Goal: Transaction & Acquisition: Purchase product/service

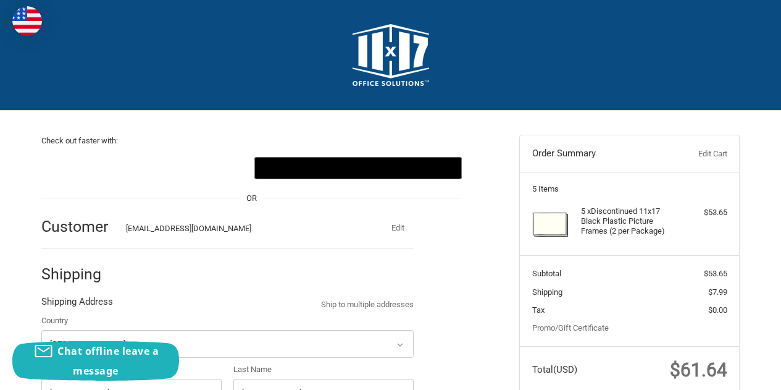
select select "US"
select select "NY"
click at [370, 52] on img at bounding box center [391, 55] width 77 height 62
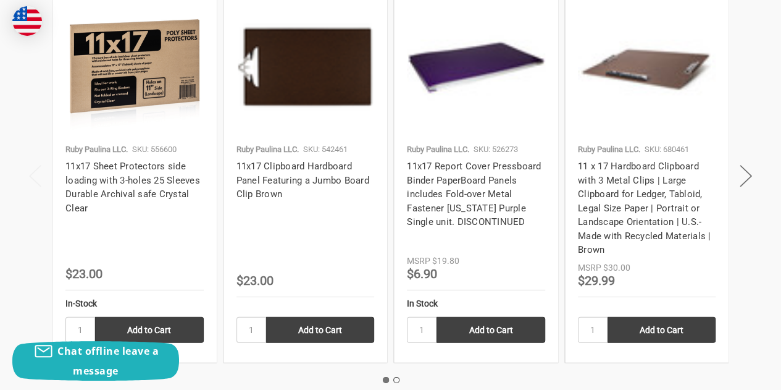
scroll to position [1679, 0]
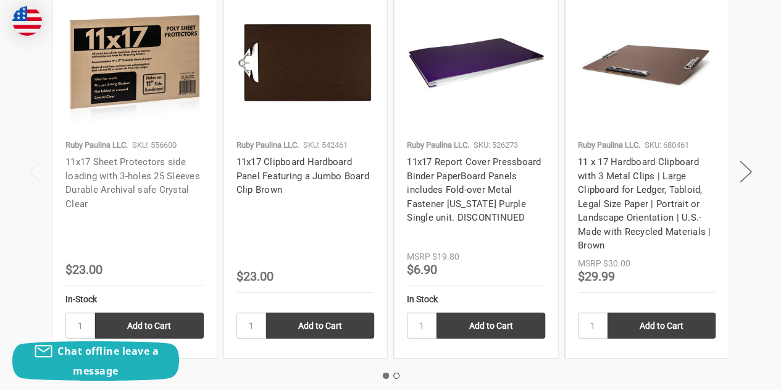
click at [117, 175] on link "11x17 Sheet Protectors side loading with 3-holes 25 Sleeves Durable Archival sa…" at bounding box center [132, 182] width 135 height 53
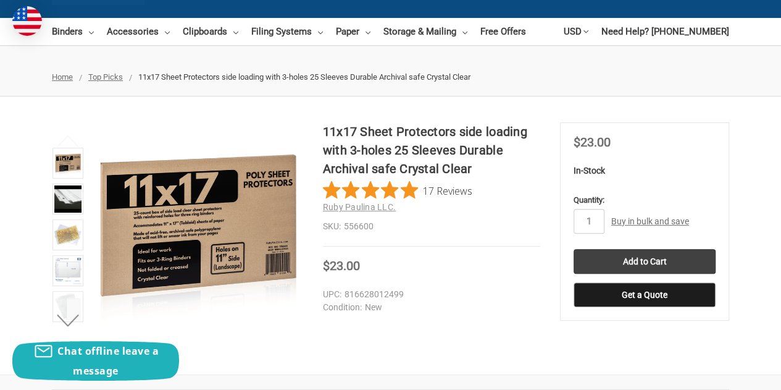
scroll to position [101, 0]
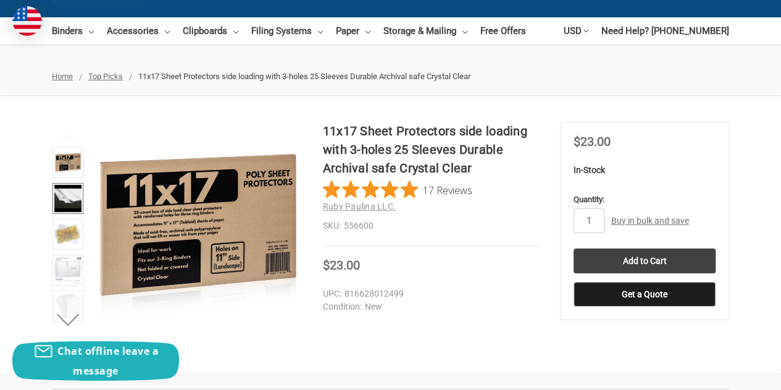
click at [63, 204] on img at bounding box center [67, 198] width 27 height 27
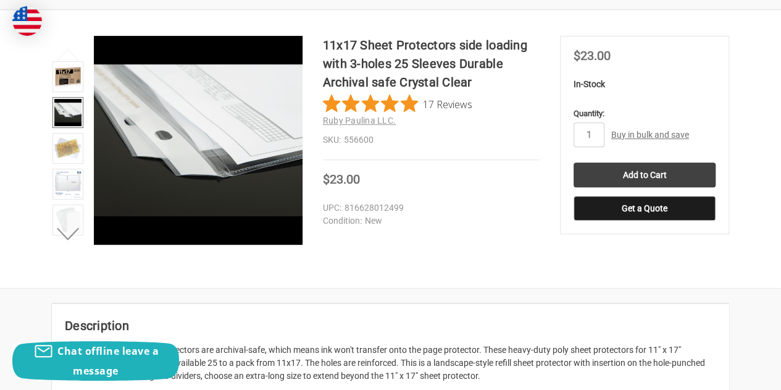
scroll to position [194, 0]
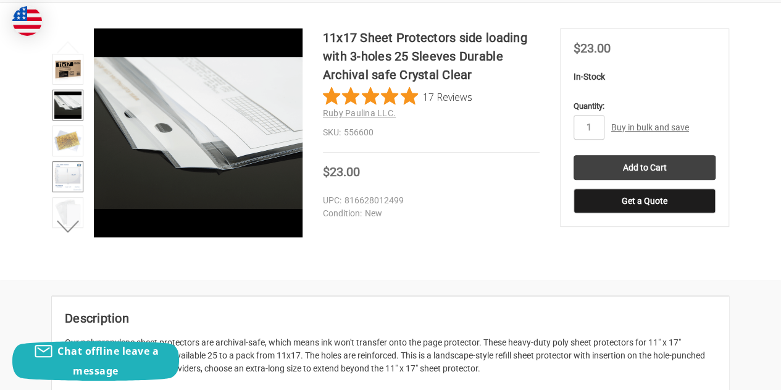
click at [67, 182] on img at bounding box center [67, 176] width 27 height 27
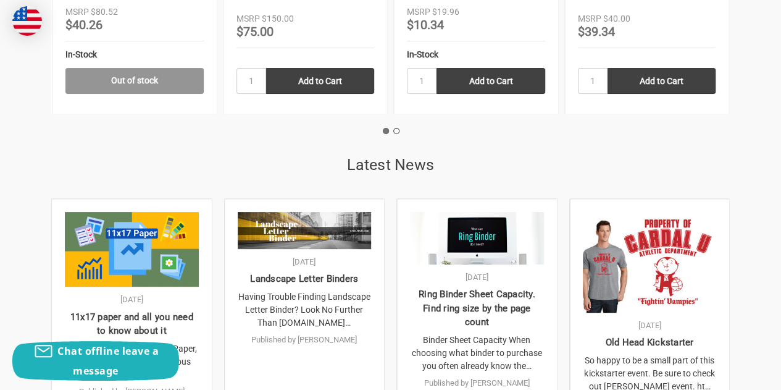
scroll to position [2390, 0]
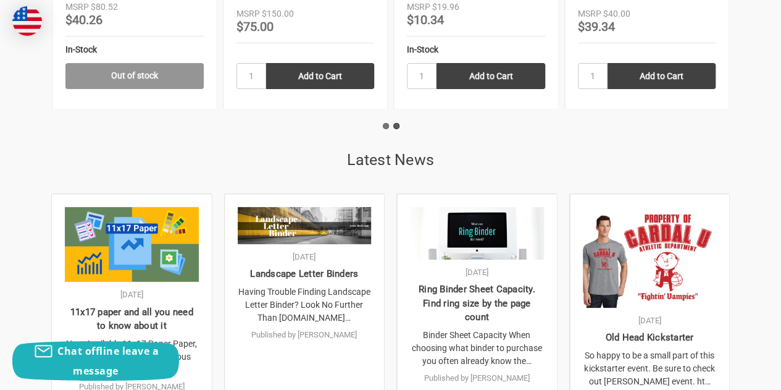
click at [397, 123] on button "2" at bounding box center [396, 126] width 6 height 6
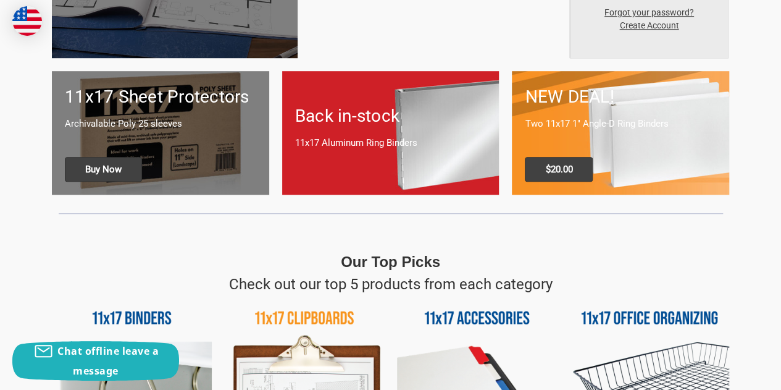
scroll to position [0, 0]
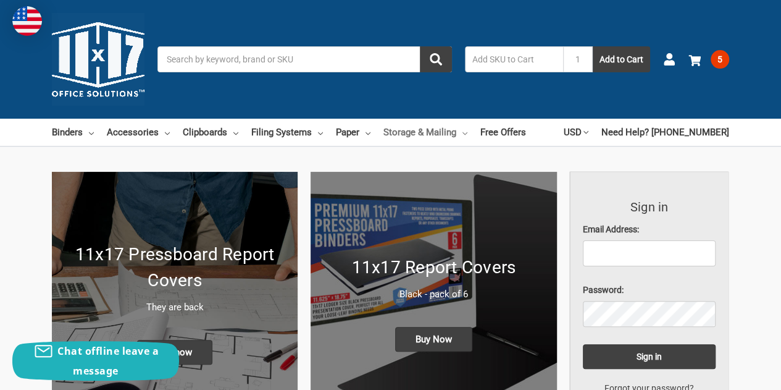
click at [405, 137] on link "Storage & Mailing" at bounding box center [425, 132] width 84 height 27
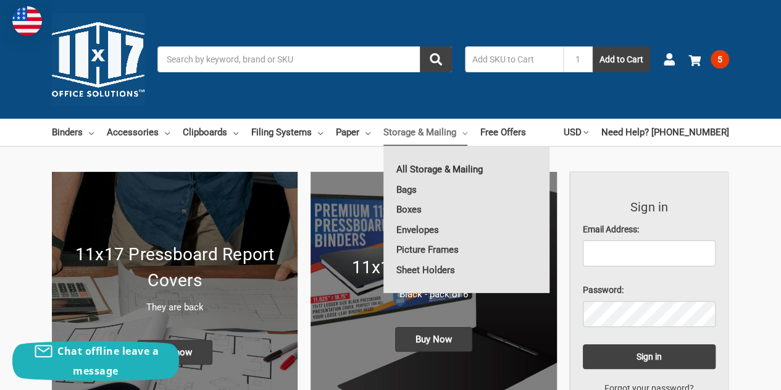
click at [407, 163] on link "All Storage & Mailing" at bounding box center [466, 169] width 166 height 20
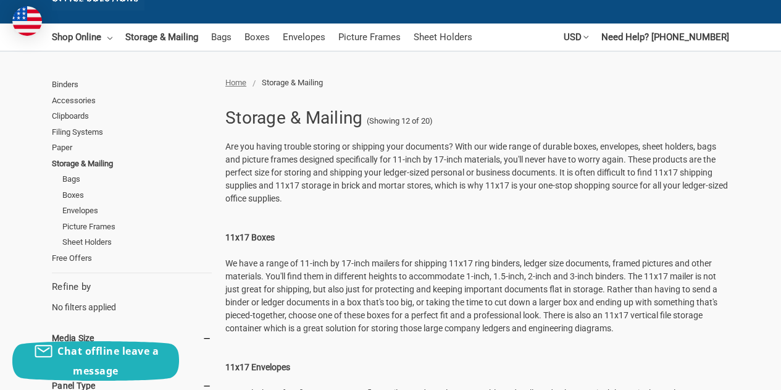
scroll to position [106, 0]
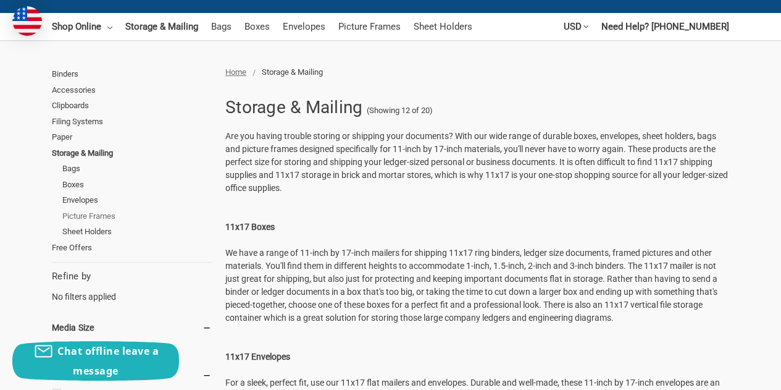
click at [73, 214] on link "Picture Frames" at bounding box center [136, 216] width 149 height 16
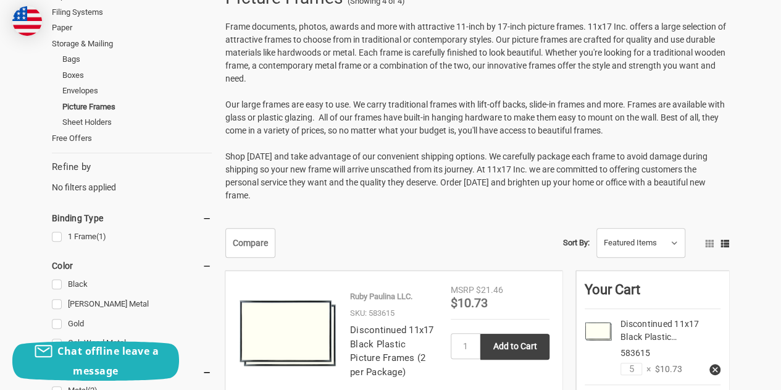
scroll to position [214, 0]
click at [109, 119] on link "Sheet Holders" at bounding box center [136, 123] width 149 height 16
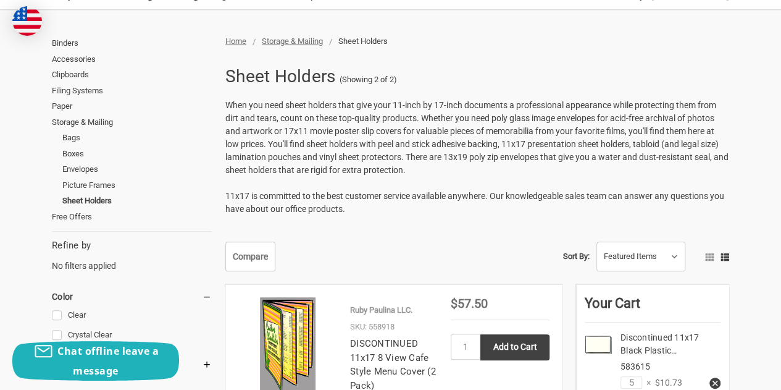
scroll to position [133, 0]
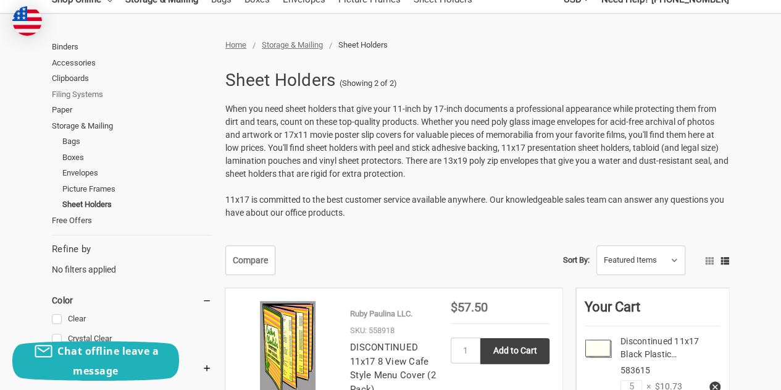
click at [91, 88] on link "Filing Systems" at bounding box center [132, 94] width 160 height 16
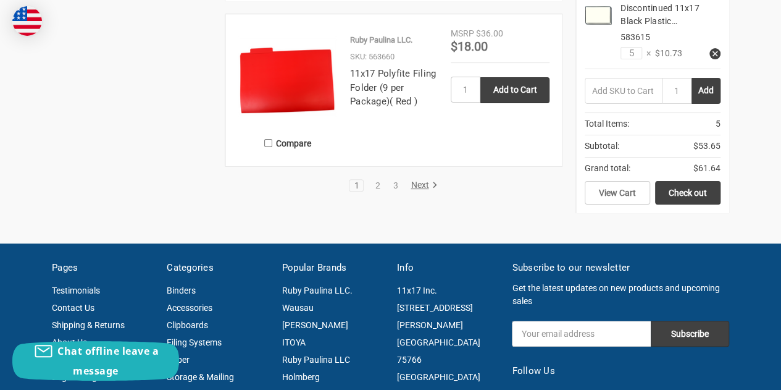
scroll to position [2479, 0]
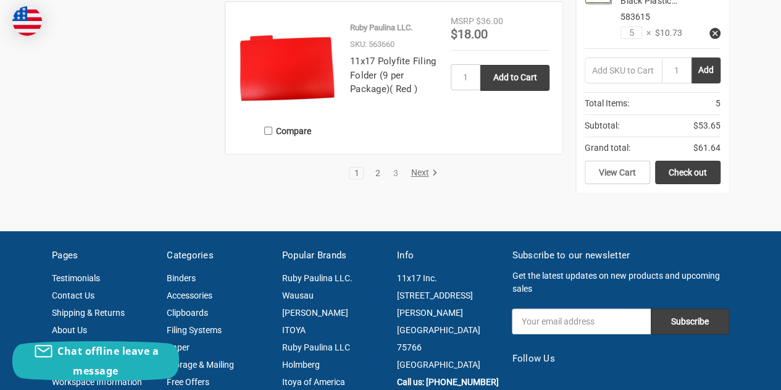
click at [378, 173] on link "2" at bounding box center [377, 173] width 14 height 9
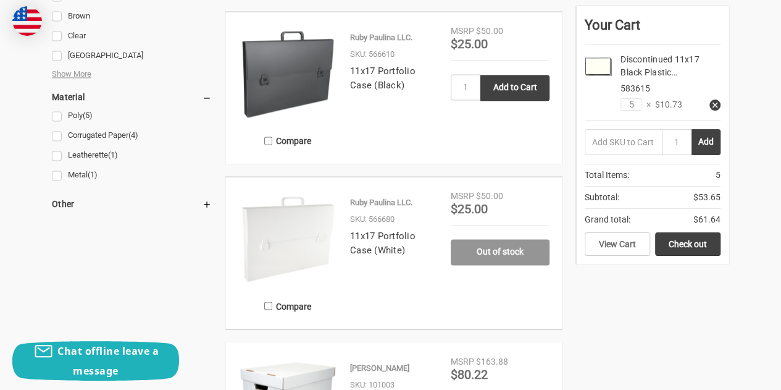
scroll to position [877, 0]
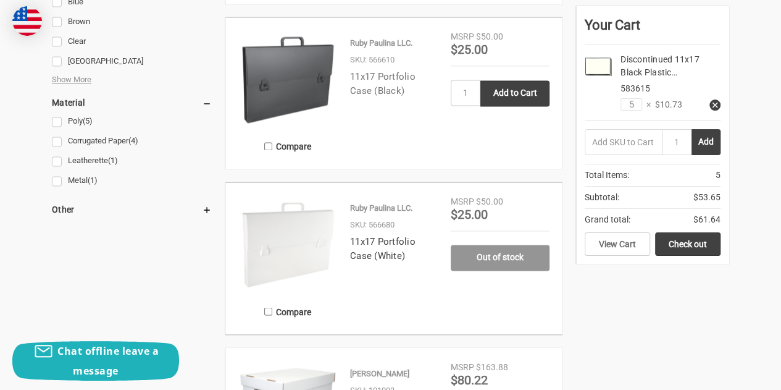
click at [363, 91] on link "11x17 Portfolio Case (Black)" at bounding box center [382, 83] width 65 height 25
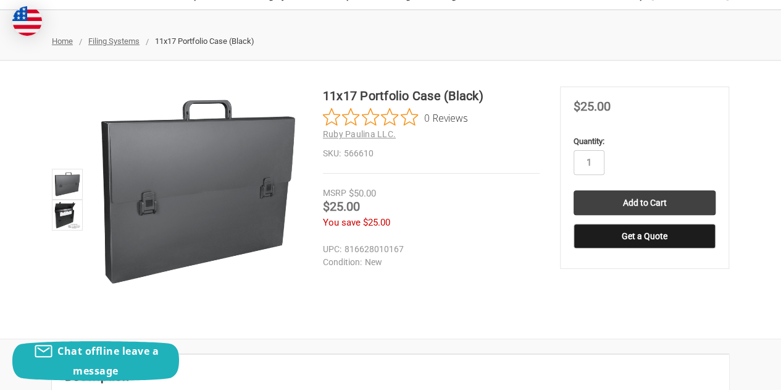
scroll to position [131, 0]
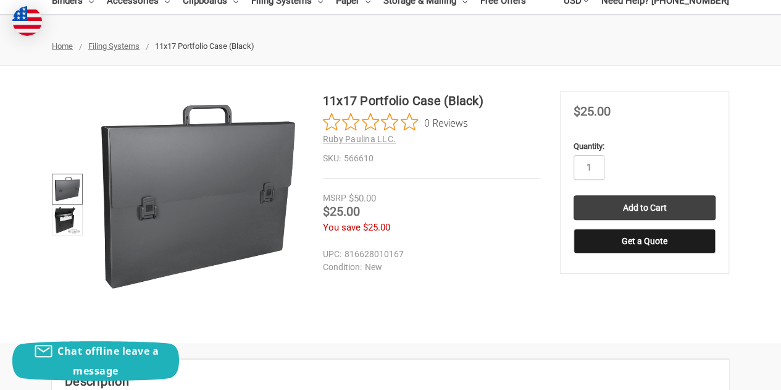
click at [78, 202] on link at bounding box center [67, 188] width 31 height 31
click at [67, 228] on img at bounding box center [67, 219] width 27 height 27
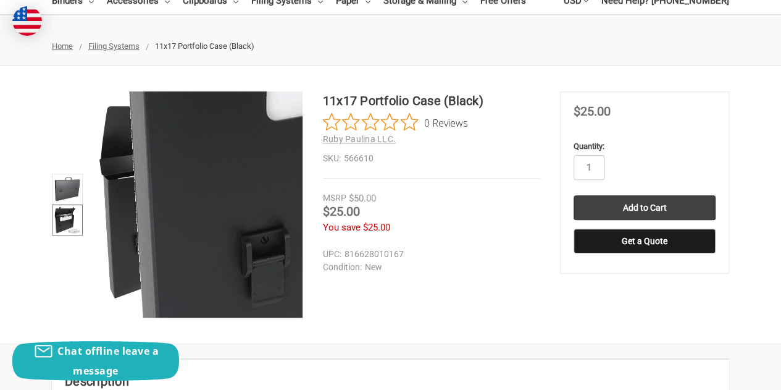
click at [164, 212] on figure at bounding box center [198, 204] width 210 height 226
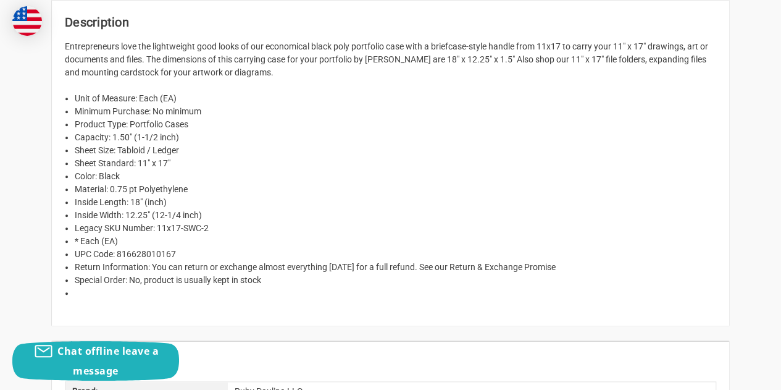
scroll to position [491, 0]
click at [44, 199] on div "Description Entrepreneurs love the lightweight good looks of our economical bla…" at bounding box center [390, 293] width 781 height 588
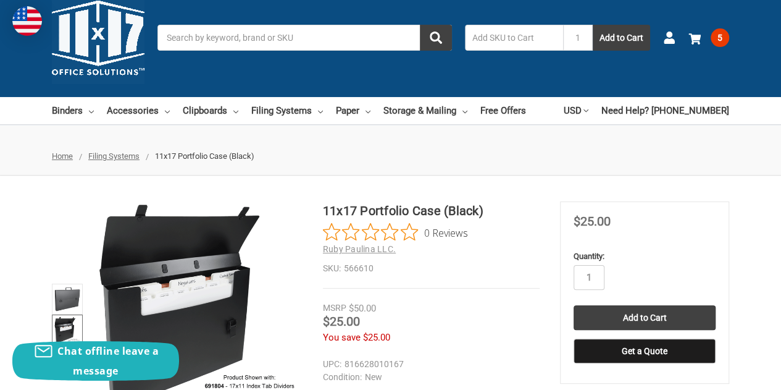
scroll to position [0, 0]
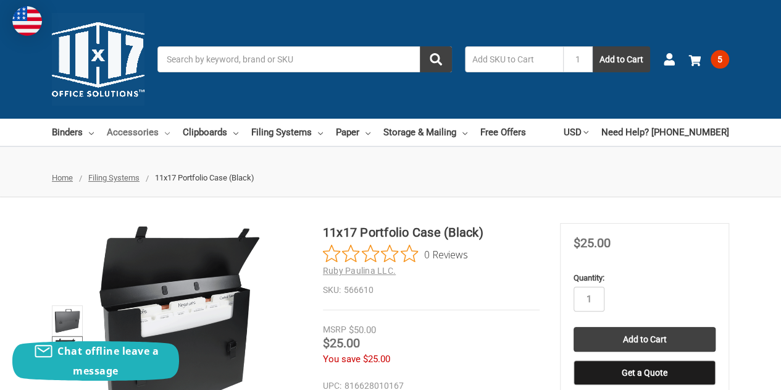
click at [140, 135] on link "Accessories" at bounding box center [138, 132] width 63 height 27
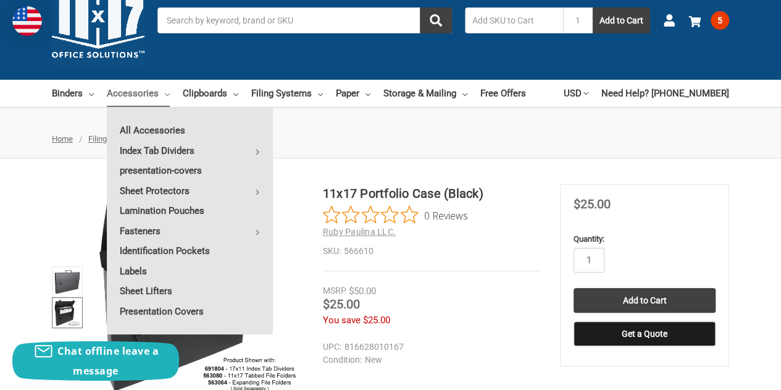
scroll to position [40, 0]
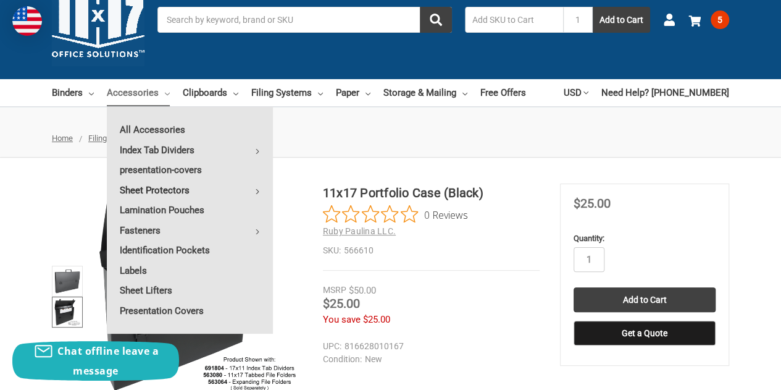
click at [186, 180] on link "Sheet Protectors" at bounding box center [190, 190] width 166 height 20
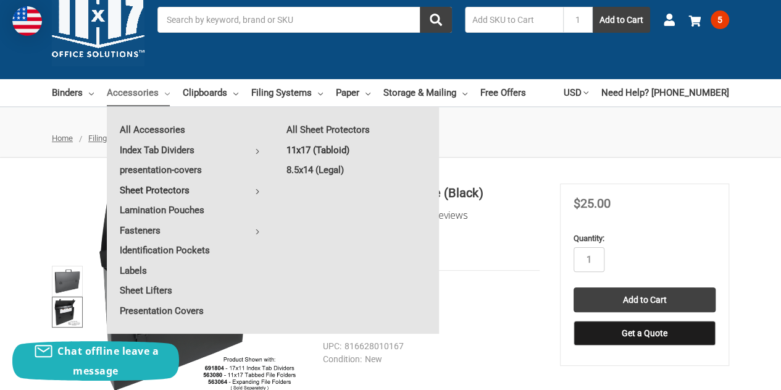
click at [310, 148] on link "11x17 (Tabloid)" at bounding box center [355, 150] width 165 height 20
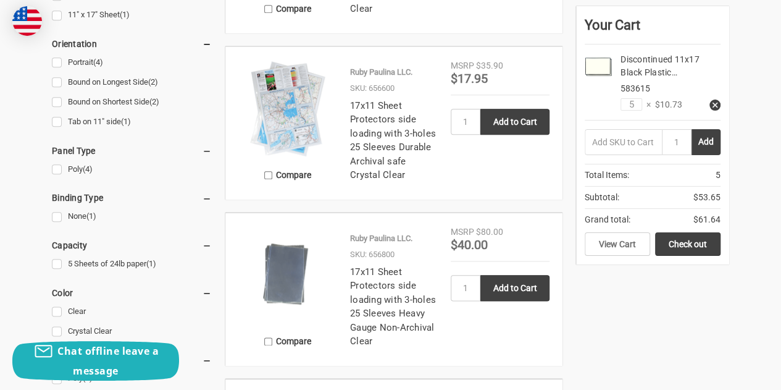
scroll to position [599, 0]
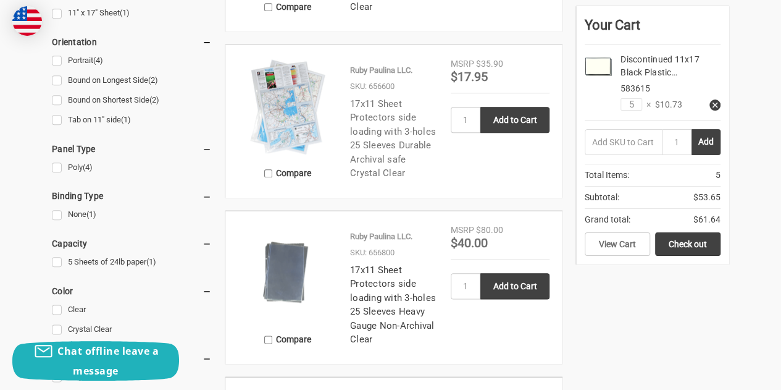
click at [365, 117] on link "17x11 Sheet Protectors side loading with 3-holes 25 Sleeves Durable Archival sa…" at bounding box center [393, 138] width 86 height 81
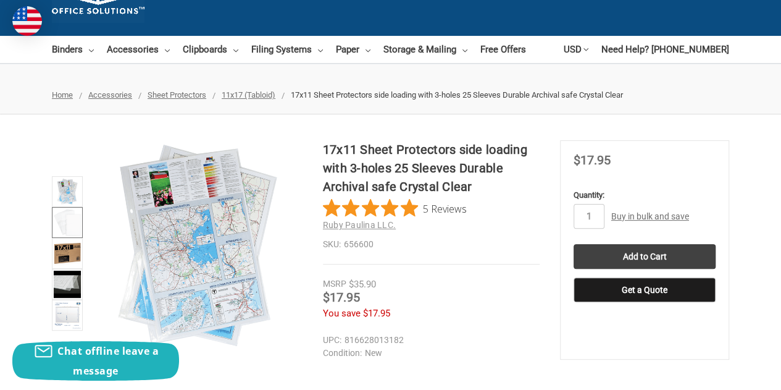
click at [60, 233] on img at bounding box center [67, 222] width 27 height 27
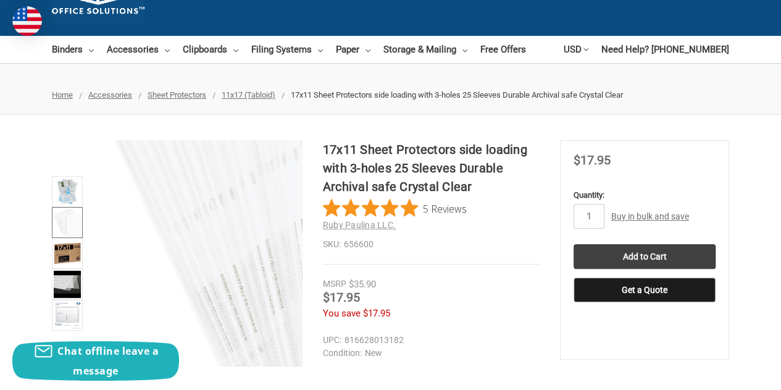
click at [152, 233] on figure at bounding box center [198, 253] width 210 height 226
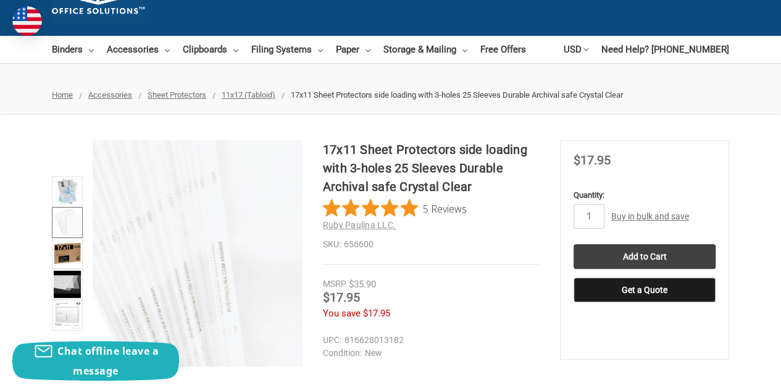
click at [123, 225] on img at bounding box center [402, 322] width 790 height 790
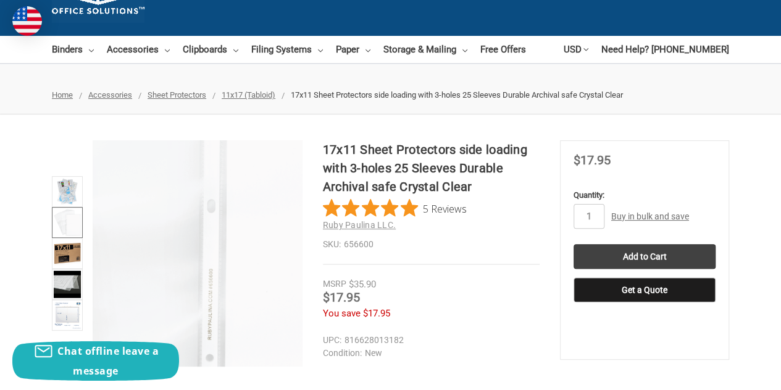
click at [182, 238] on img at bounding box center [241, 291] width 790 height 790
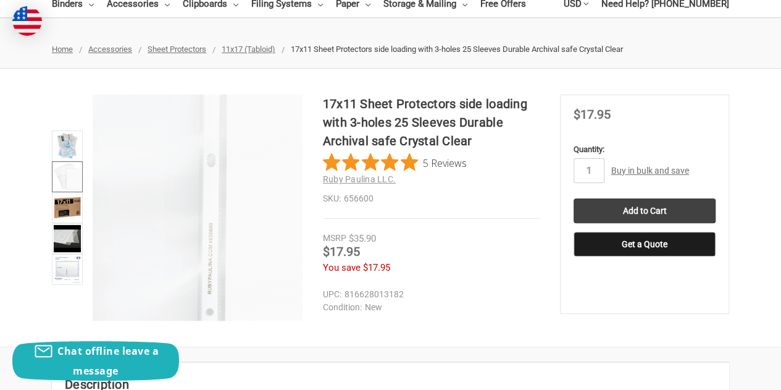
scroll to position [132, 0]
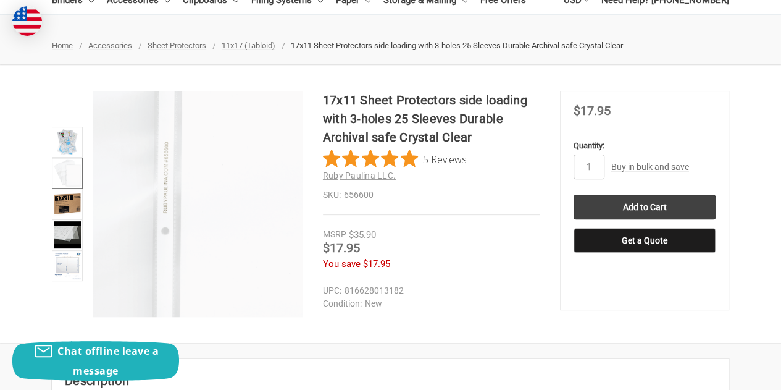
click at [198, 219] on img at bounding box center [197, 164] width 790 height 790
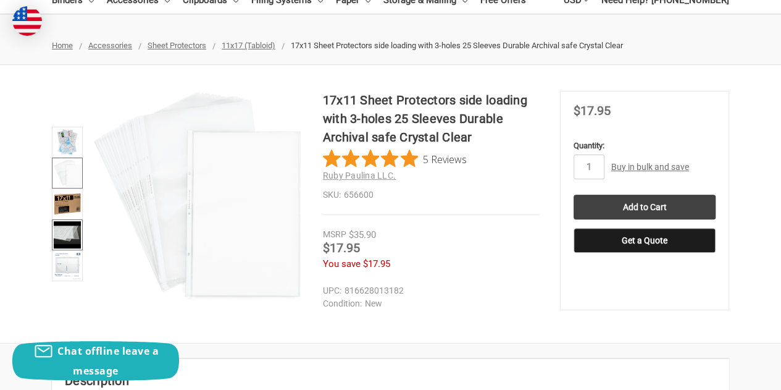
click at [67, 236] on img at bounding box center [67, 234] width 27 height 27
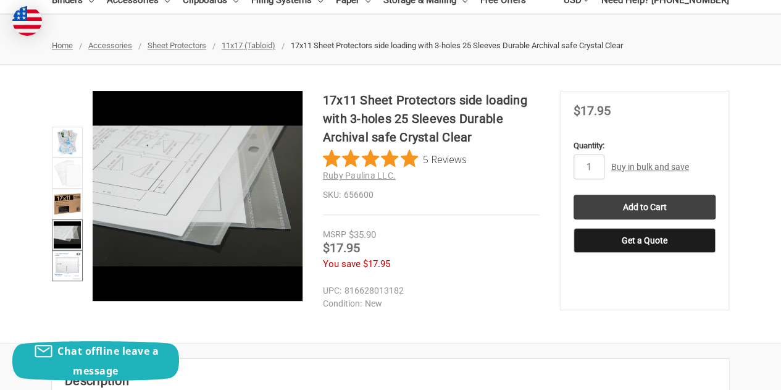
click at [69, 266] on img at bounding box center [67, 265] width 27 height 27
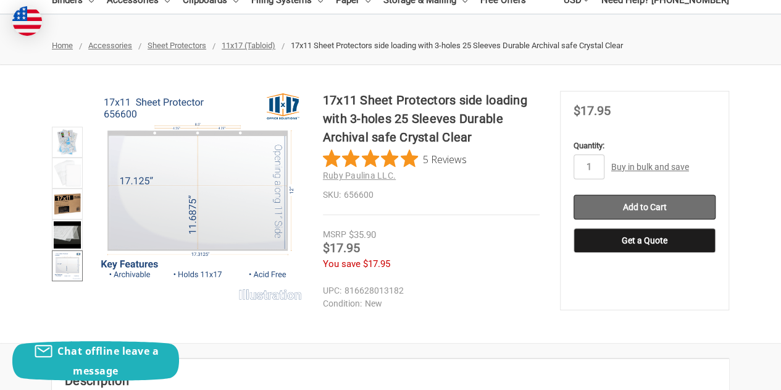
click at [606, 211] on input "Add to Cart" at bounding box center [645, 206] width 142 height 25
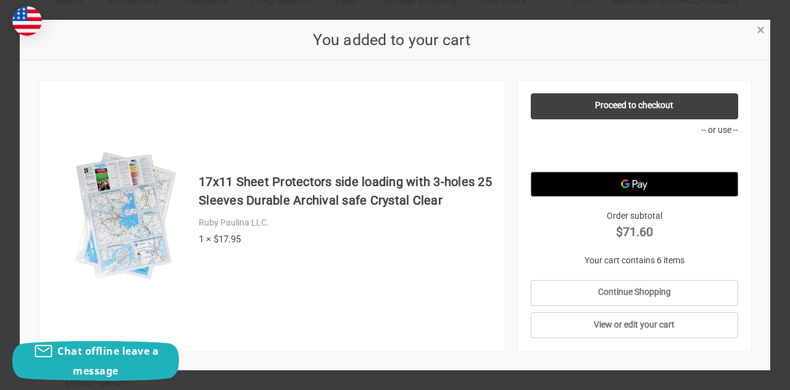
click at [762, 36] on span "×" at bounding box center [761, 31] width 8 height 18
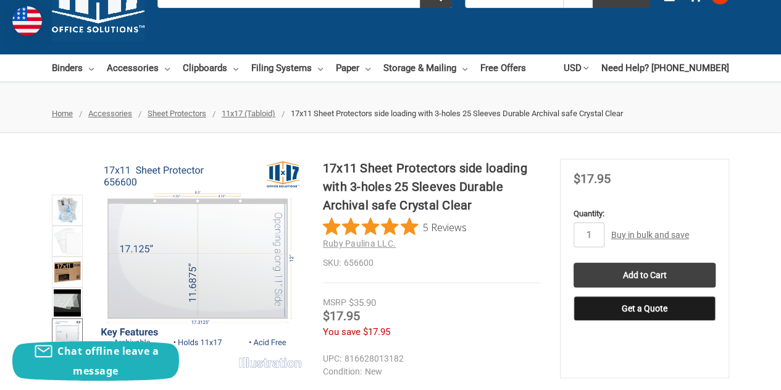
scroll to position [0, 0]
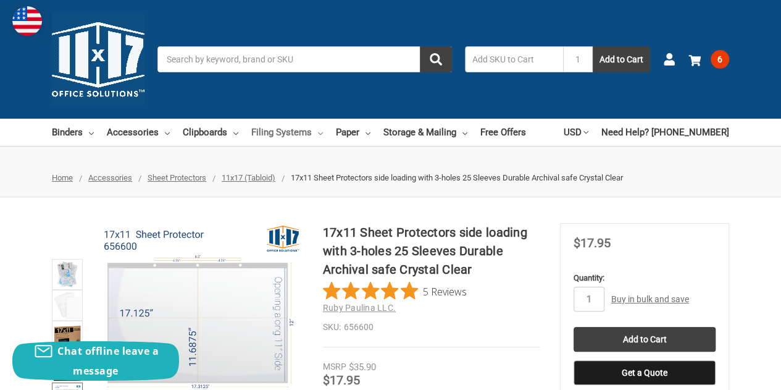
click at [298, 141] on link "Filing Systems" at bounding box center [287, 132] width 72 height 27
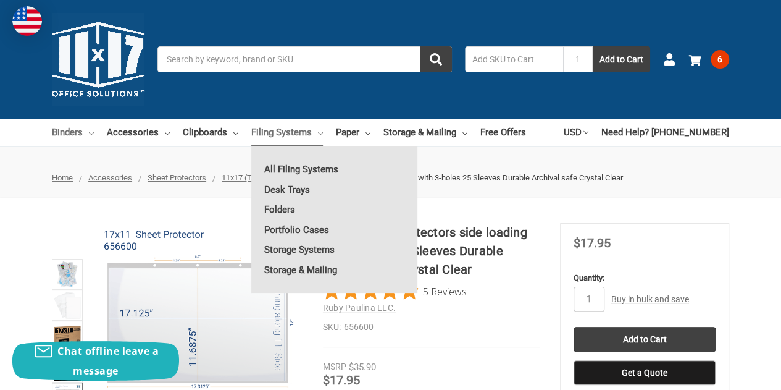
click at [74, 129] on link "Binders" at bounding box center [73, 132] width 42 height 27
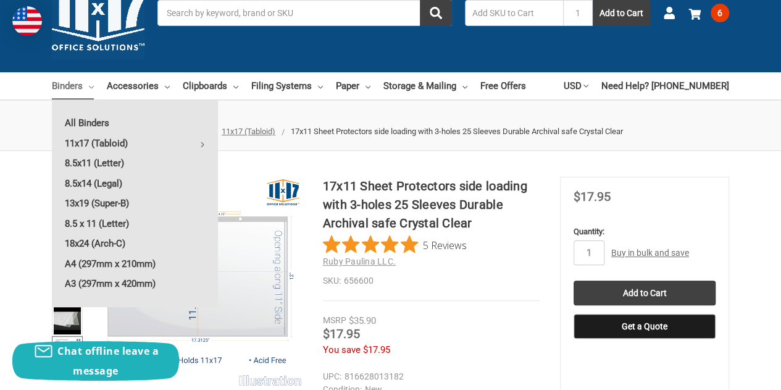
scroll to position [47, 0]
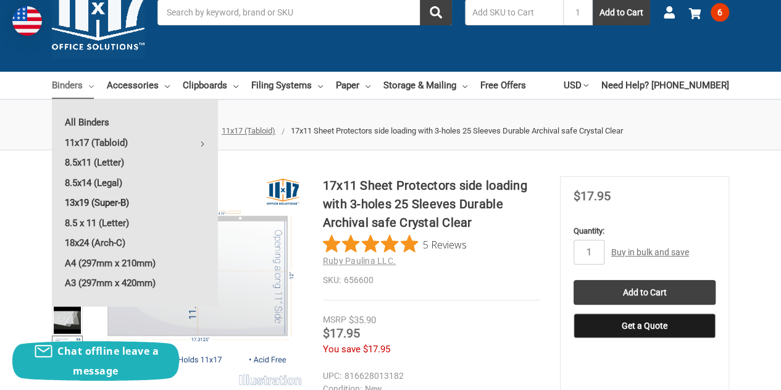
click at [96, 204] on link "13x19 (Super-B)" at bounding box center [135, 203] width 166 height 20
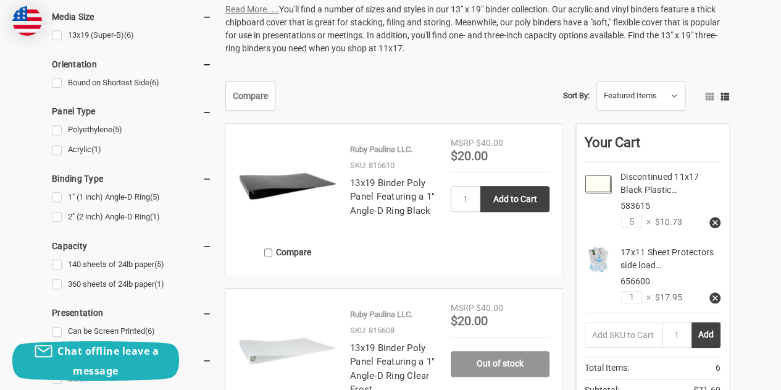
scroll to position [488, 0]
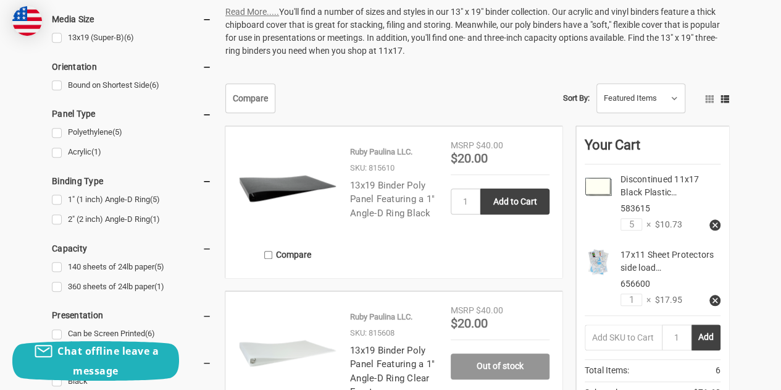
click at [377, 199] on link "13x19 Binder Poly Panel Featuring a 1" Angle-D Ring Black" at bounding box center [392, 199] width 85 height 39
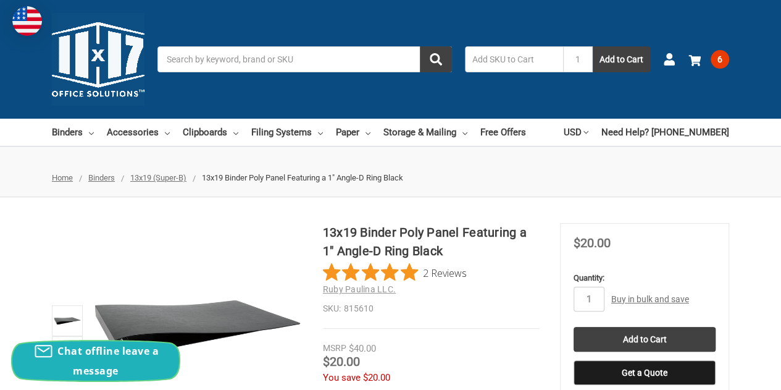
click at [59, 353] on span "Chat offline leave a message" at bounding box center [107, 360] width 101 height 33
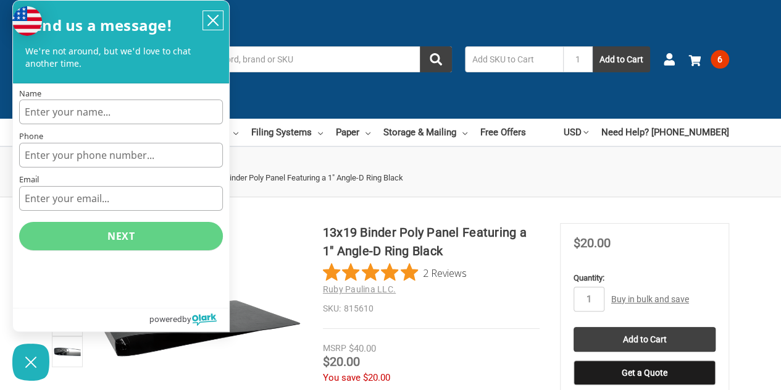
click at [210, 19] on icon "close chatbox" at bounding box center [213, 20] width 12 height 12
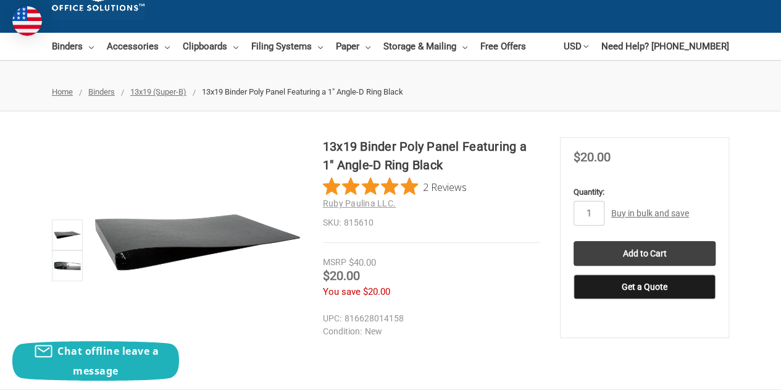
scroll to position [86, 0]
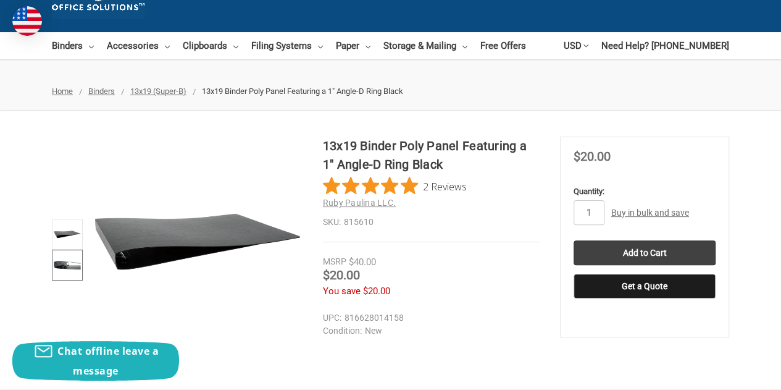
click at [65, 260] on img at bounding box center [67, 264] width 27 height 27
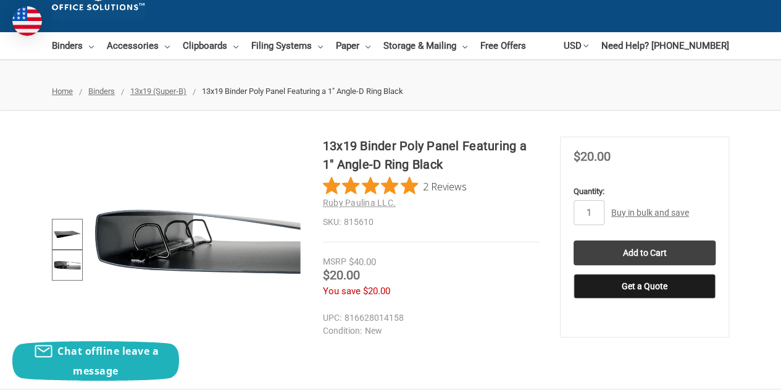
click at [74, 233] on img at bounding box center [67, 233] width 27 height 27
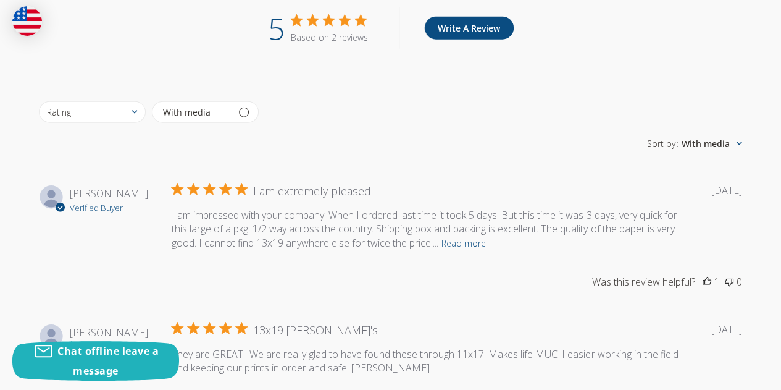
scroll to position [1503, 0]
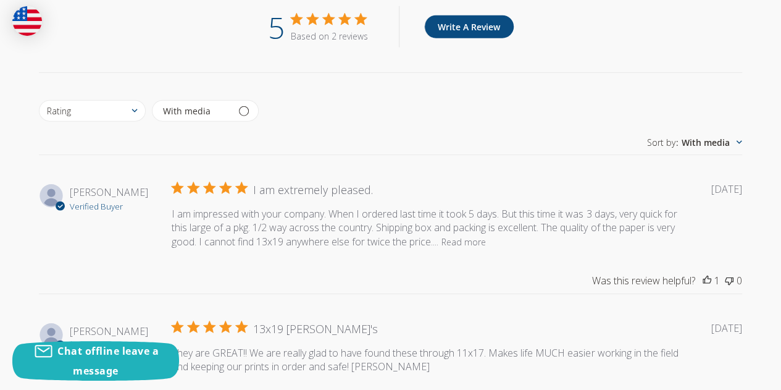
click at [486, 239] on button "Read more" at bounding box center [463, 241] width 44 height 15
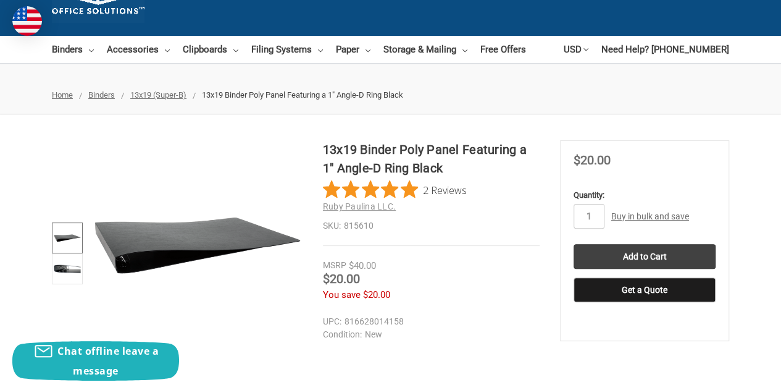
scroll to position [85, 0]
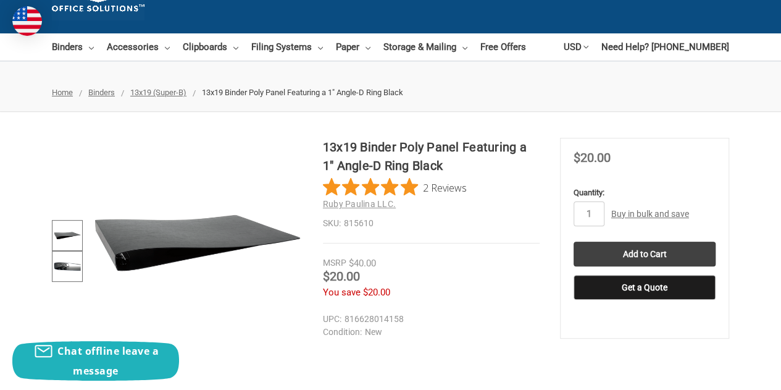
click at [58, 261] on img at bounding box center [67, 266] width 27 height 27
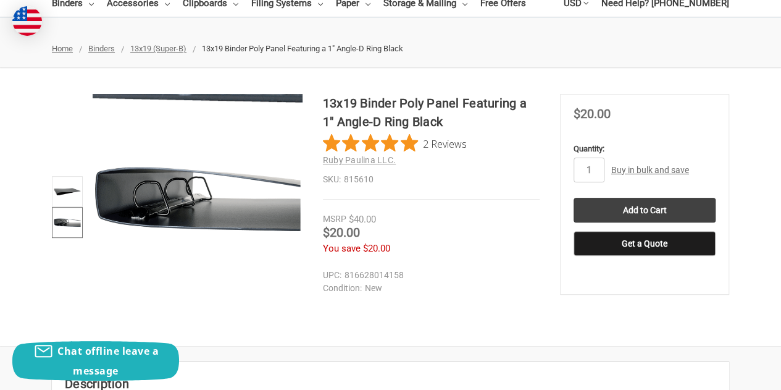
scroll to position [130, 0]
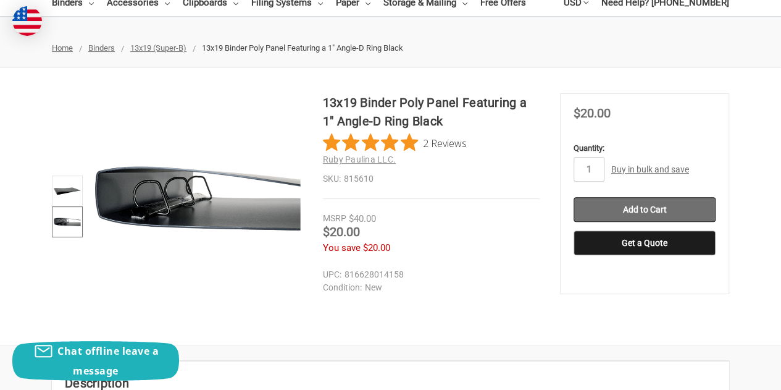
click at [632, 217] on input "Add to Cart" at bounding box center [645, 209] width 142 height 25
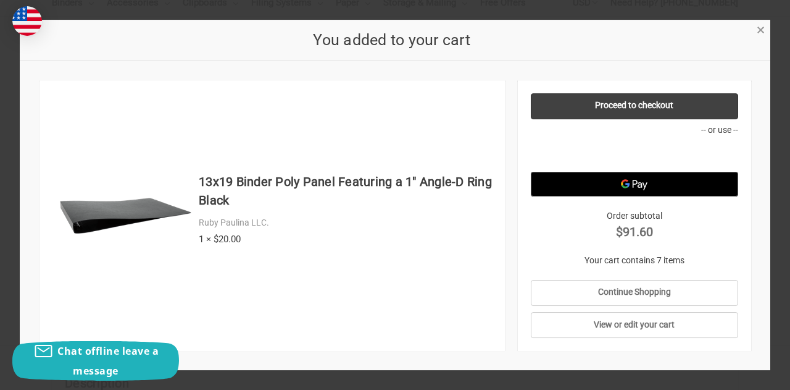
click at [762, 36] on span "×" at bounding box center [761, 31] width 8 height 18
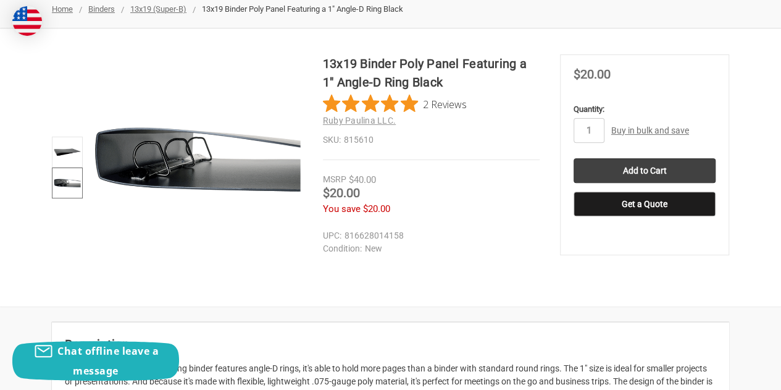
scroll to position [0, 0]
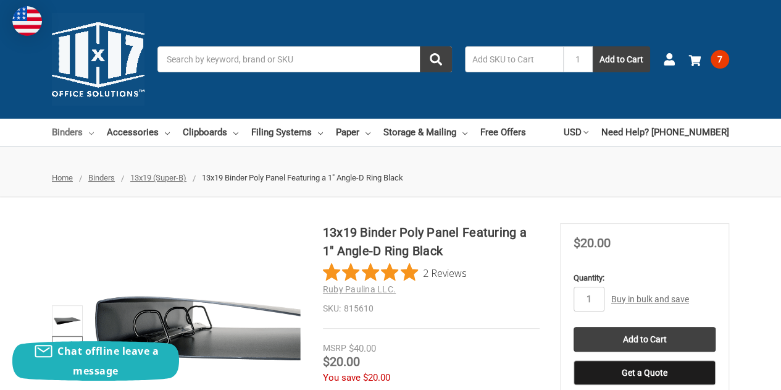
click at [85, 133] on link "Binders" at bounding box center [73, 132] width 42 height 27
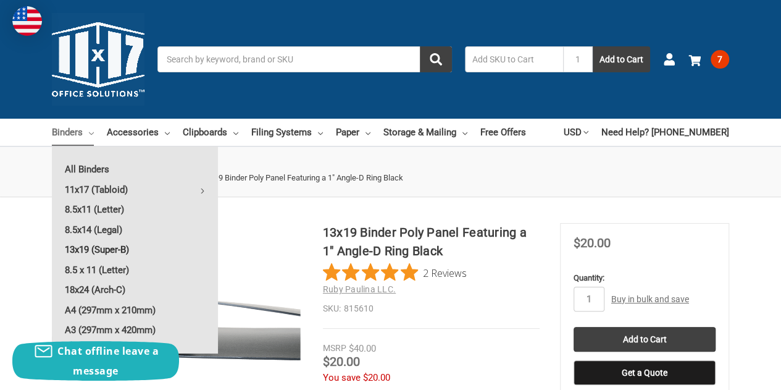
click at [95, 241] on link "13x19 (Super-B)" at bounding box center [135, 250] width 166 height 20
click at [101, 251] on link "13x19 (Super-B)" at bounding box center [135, 250] width 166 height 20
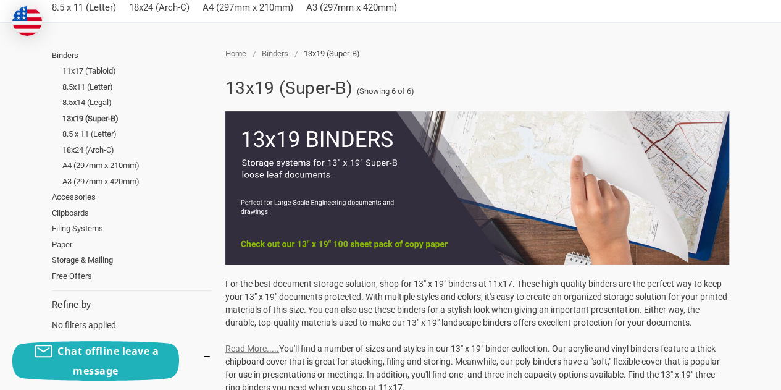
scroll to position [154, 0]
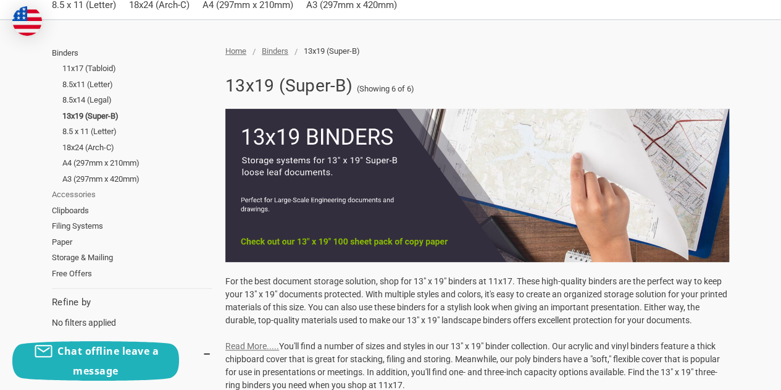
click at [81, 198] on link "Accessories" at bounding box center [132, 194] width 160 height 16
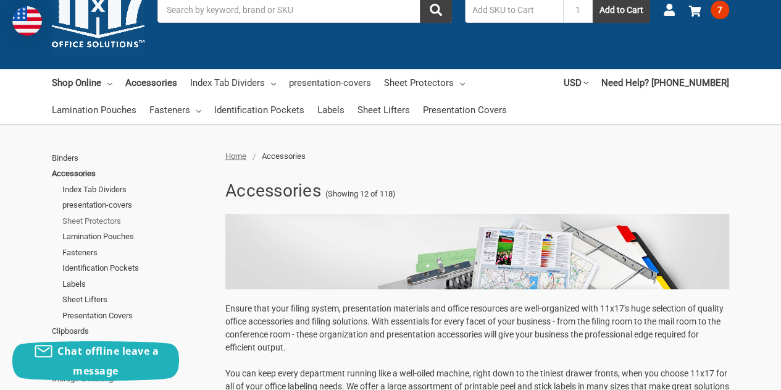
click at [88, 222] on link "Sheet Protectors" at bounding box center [136, 221] width 149 height 16
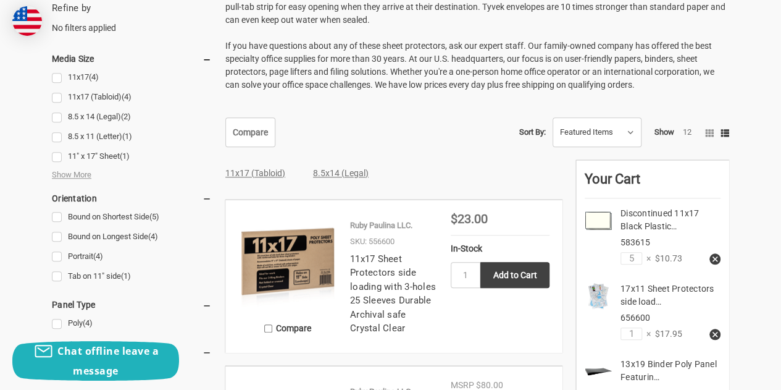
scroll to position [496, 0]
click at [78, 176] on span "Show More" at bounding box center [72, 174] width 40 height 12
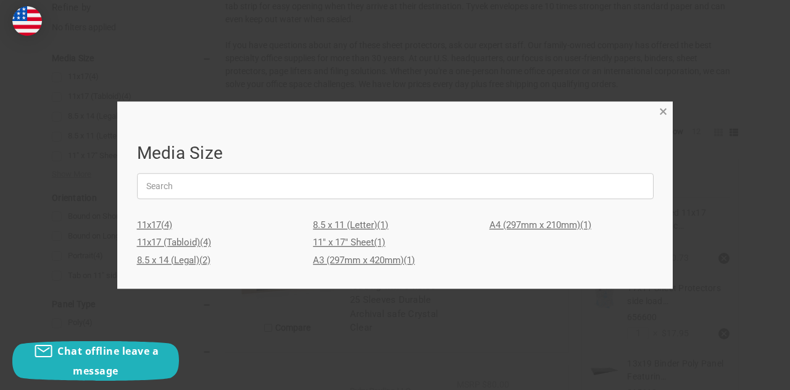
click at [662, 112] on span "×" at bounding box center [663, 112] width 8 height 18
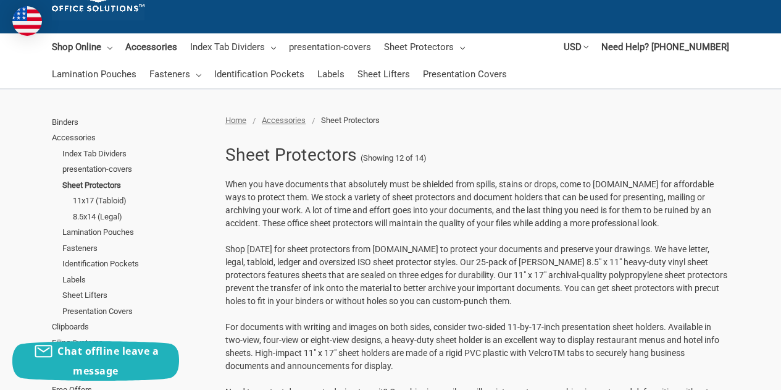
scroll to position [0, 0]
